Goal: Information Seeking & Learning: Learn about a topic

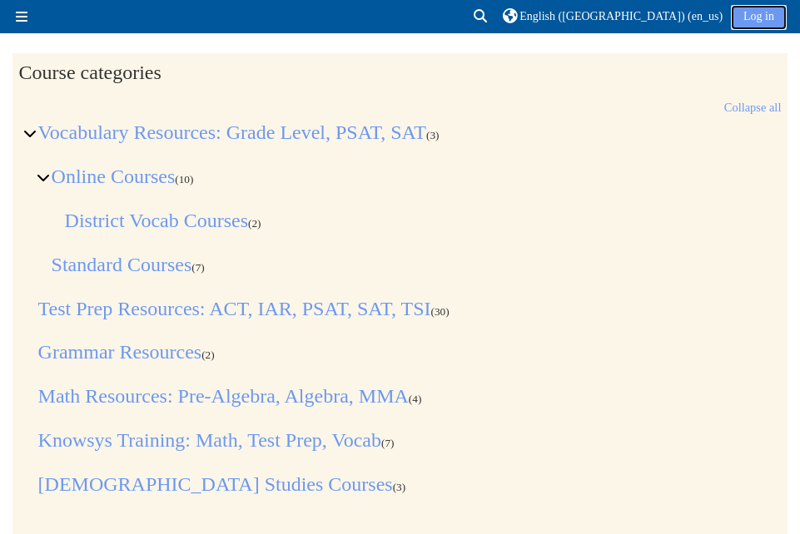
click at [751, 16] on link "Log in" at bounding box center [759, 17] width 56 height 25
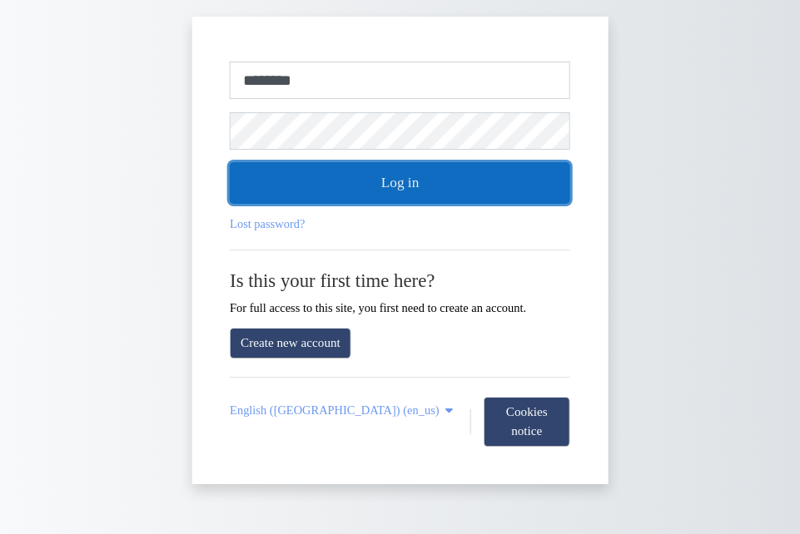
click at [446, 181] on button "Log in" at bounding box center [400, 183] width 340 height 42
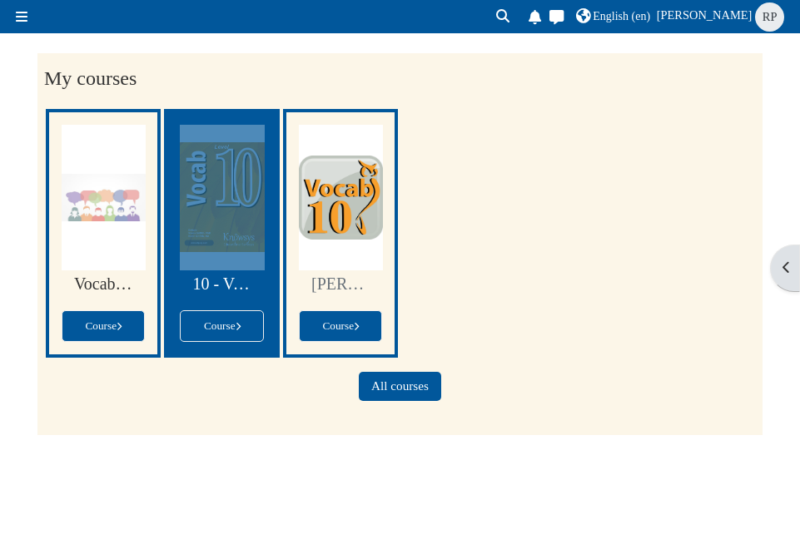
click at [222, 204] on div at bounding box center [222, 198] width 85 height 146
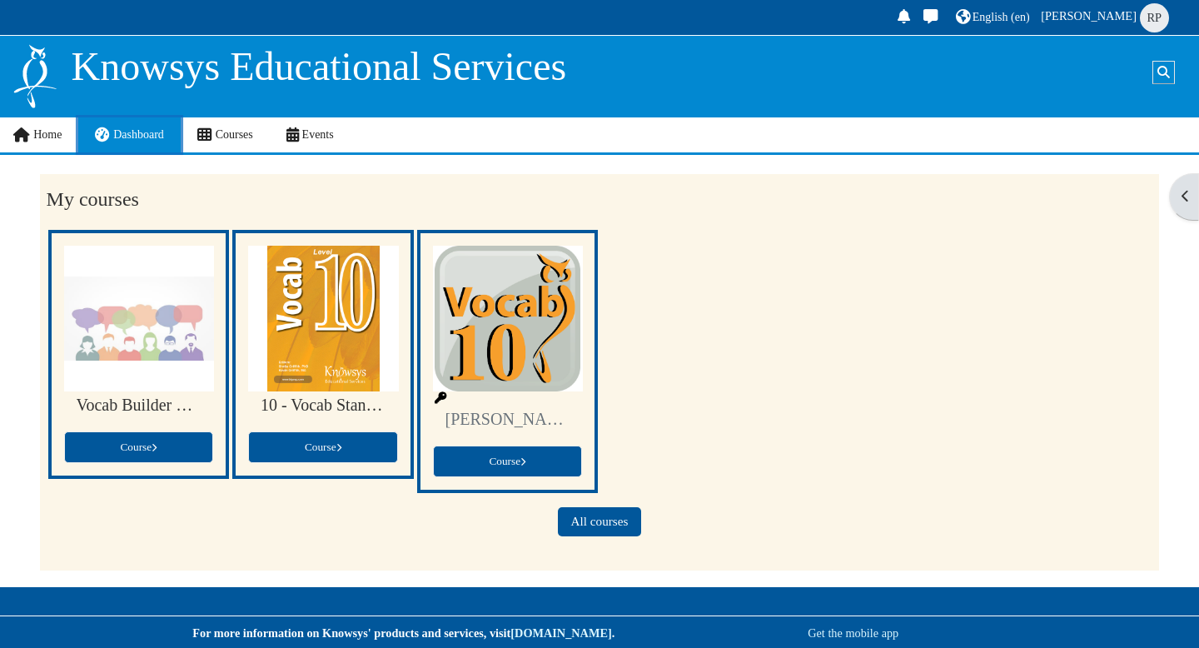
click at [137, 137] on span "Dashboard" at bounding box center [138, 134] width 51 height 12
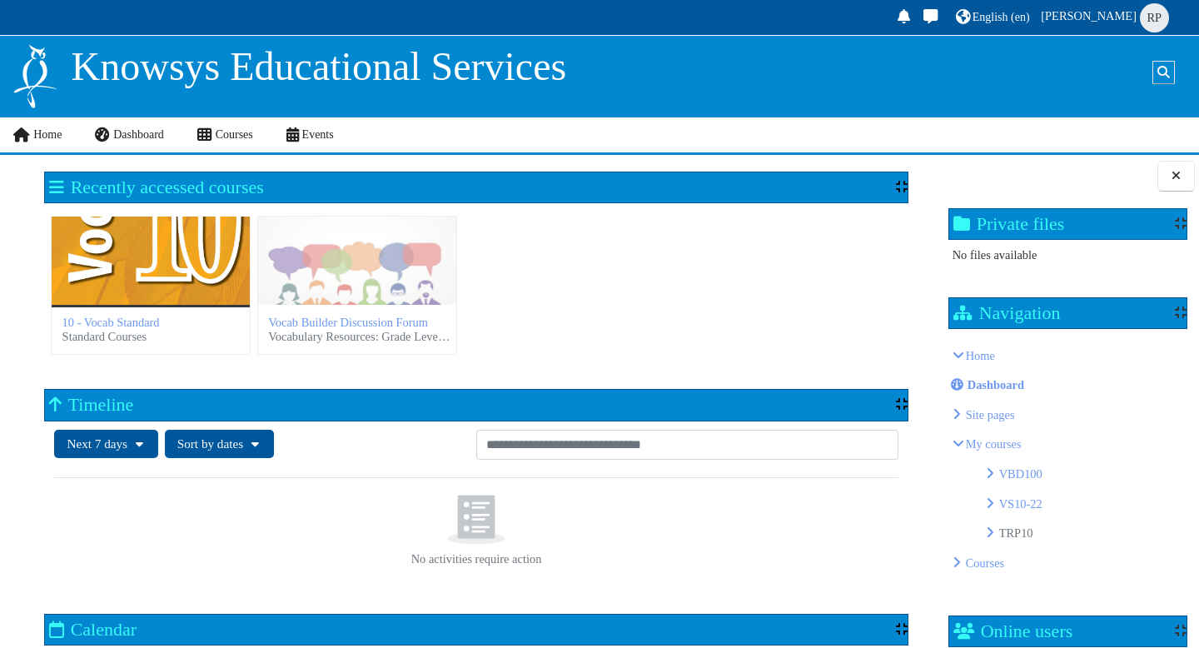
click at [130, 259] on div "10 - Vocab Standard" at bounding box center [151, 260] width 198 height 88
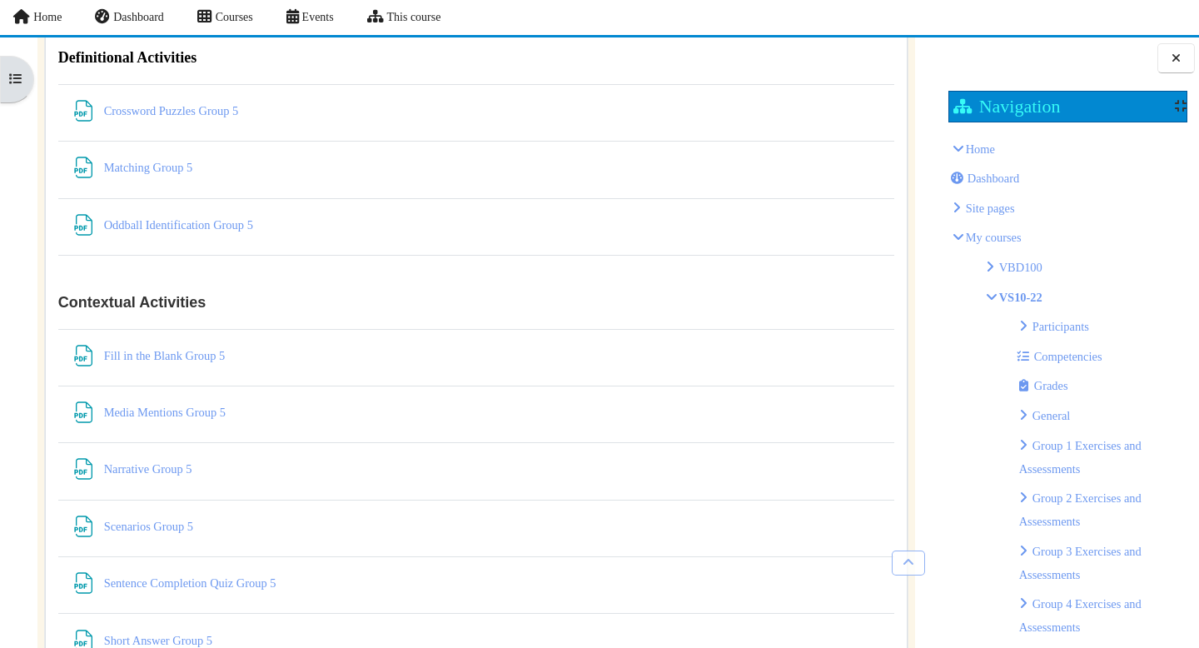
scroll to position [8427, 0]
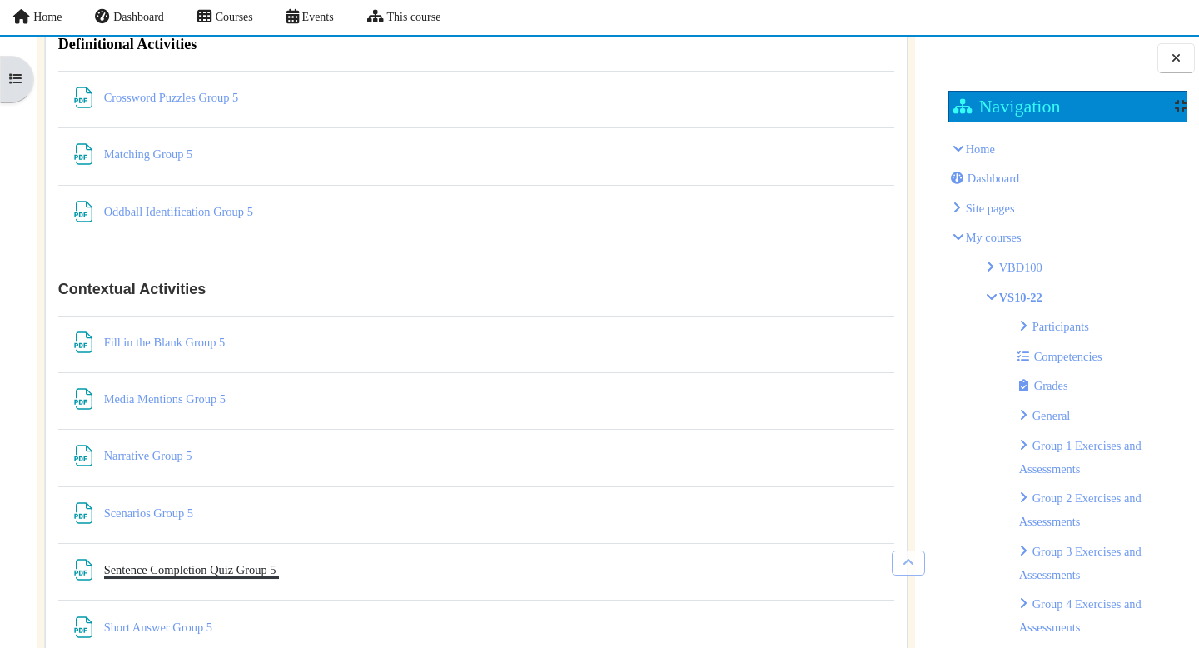
click at [216, 573] on link "Sentence Completion Quiz Group 5 File" at bounding box center [192, 569] width 176 height 13
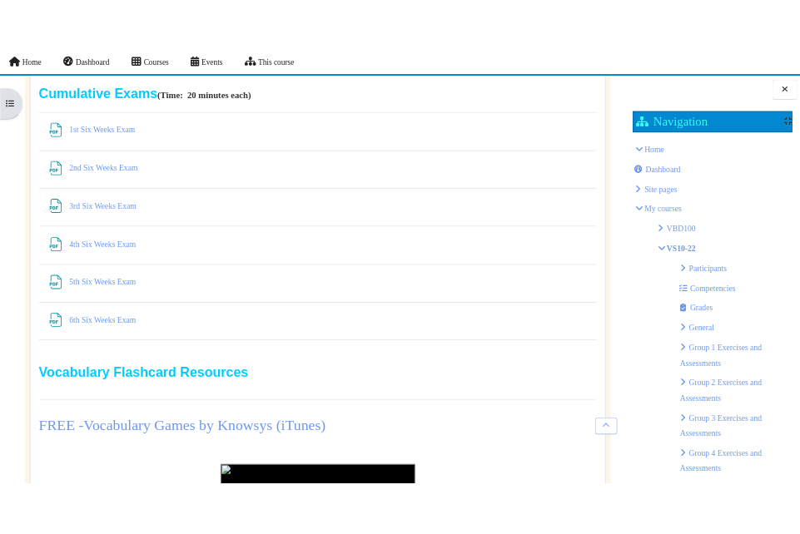
scroll to position [3245, 0]
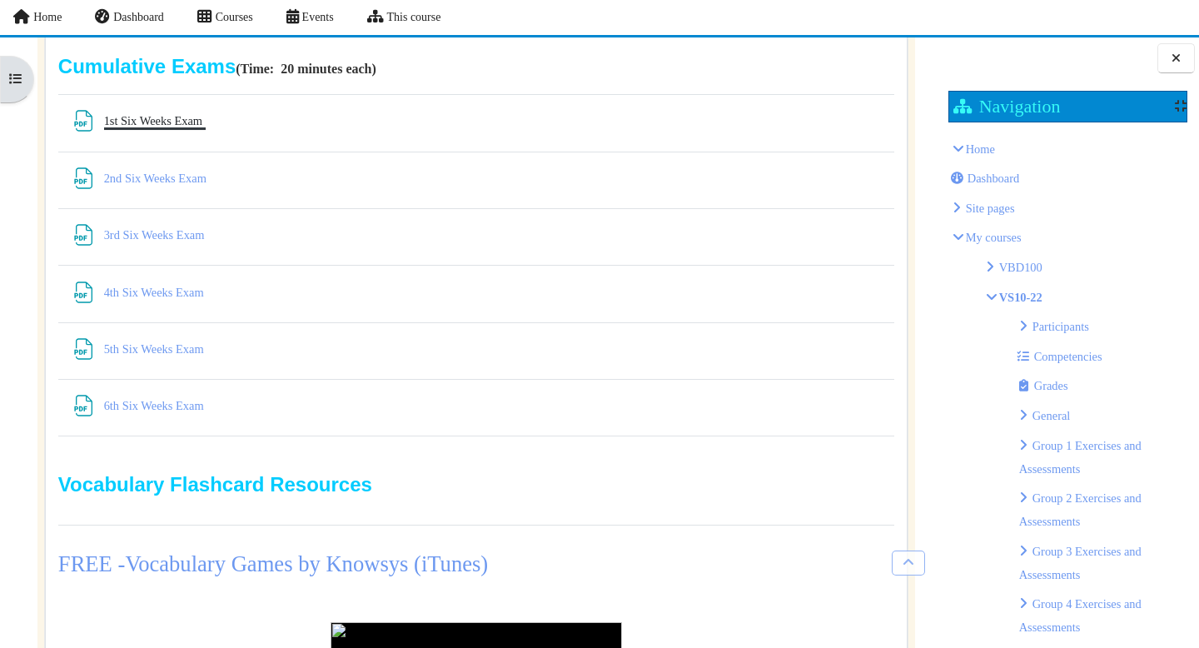
click at [185, 117] on link "1st Six Weeks Exam File" at bounding box center [155, 120] width 102 height 13
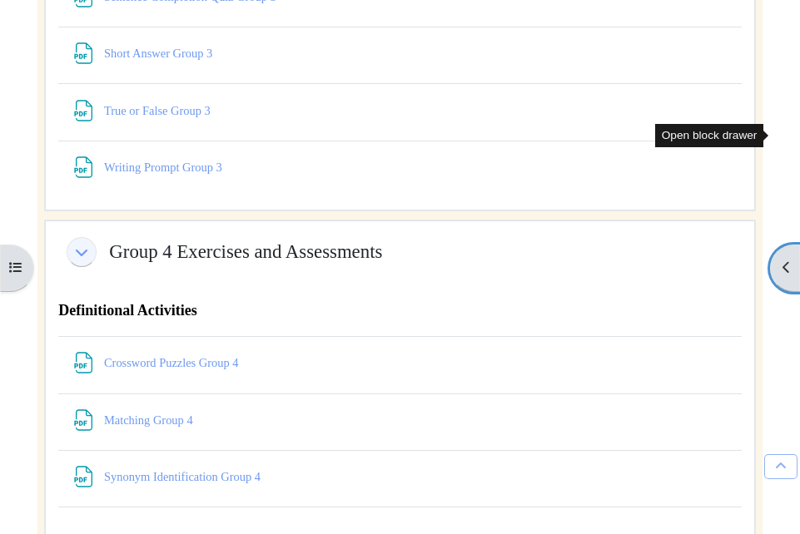
scroll to position [0, 0]
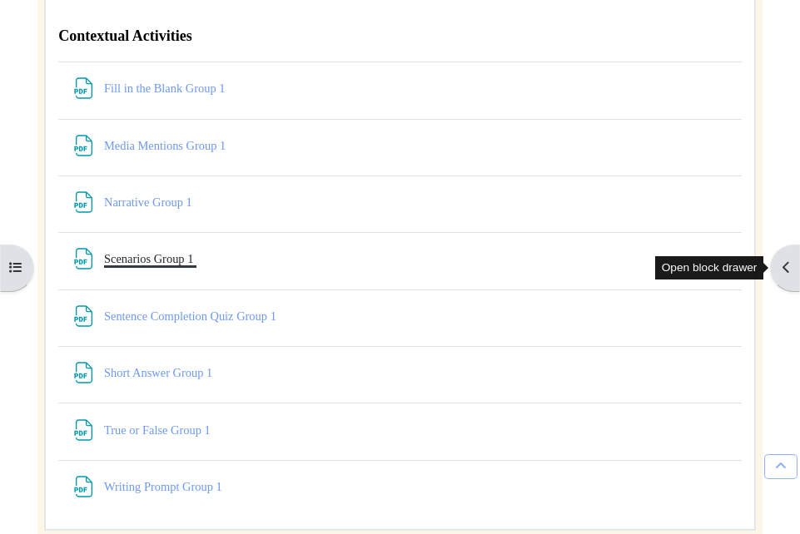
click at [196, 266] on link "Scenarios Group 1 File" at bounding box center [150, 258] width 92 height 13
